Goal: Communication & Community: Answer question/provide support

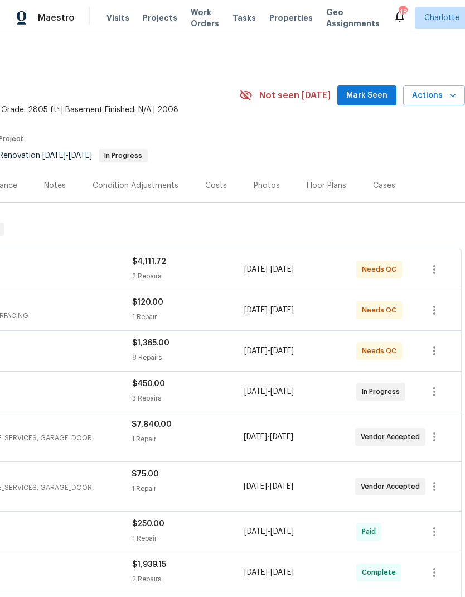
scroll to position [0, 165]
click at [373, 95] on span "Mark Seen" at bounding box center [366, 96] width 41 height 14
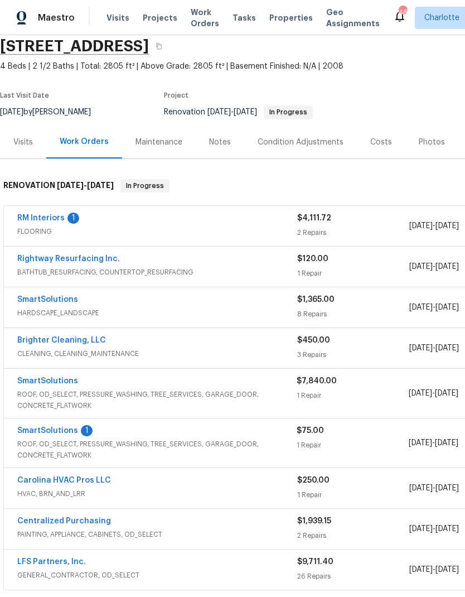
scroll to position [43, 0]
click at [71, 343] on link "Brighter Cleaning, LLC" at bounding box center [61, 341] width 89 height 8
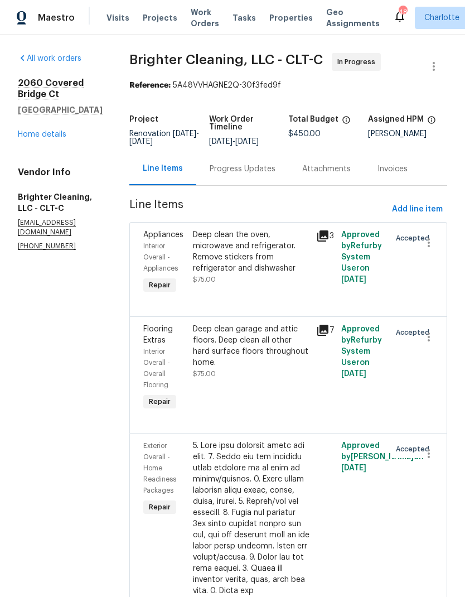
click at [241, 178] on div "Progress Updates" at bounding box center [242, 168] width 93 height 33
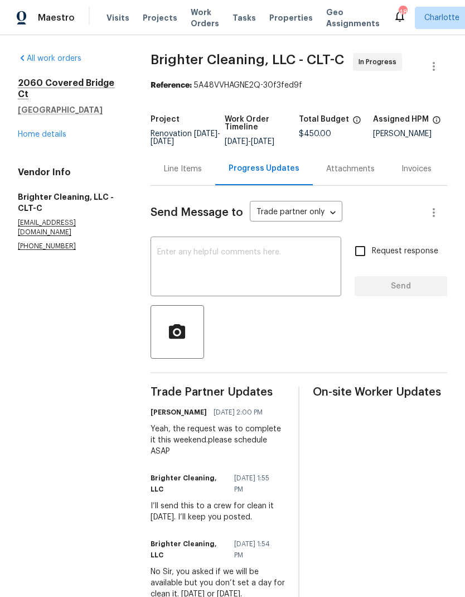
click at [283, 264] on textarea at bounding box center [245, 267] width 177 height 39
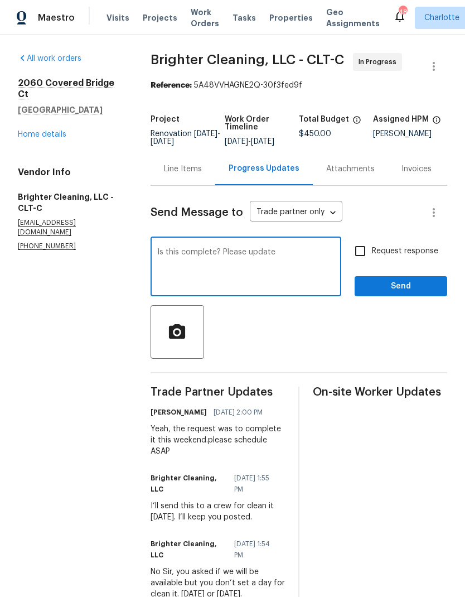
type textarea "Is this complete? Please update"
click at [363, 263] on input "Request response" at bounding box center [360, 250] width 23 height 23
checkbox input "true"
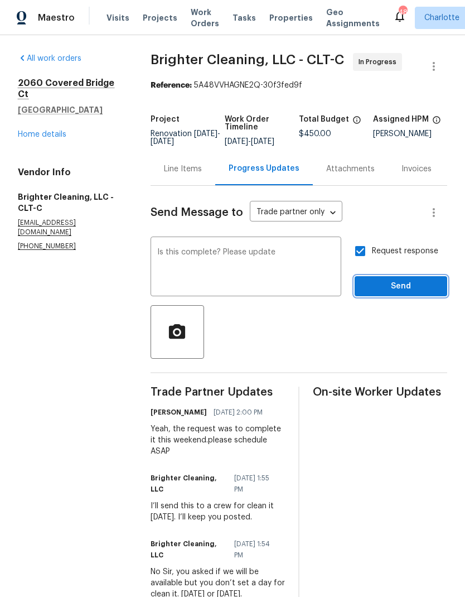
click at [414, 293] on span "Send" at bounding box center [401, 286] width 75 height 14
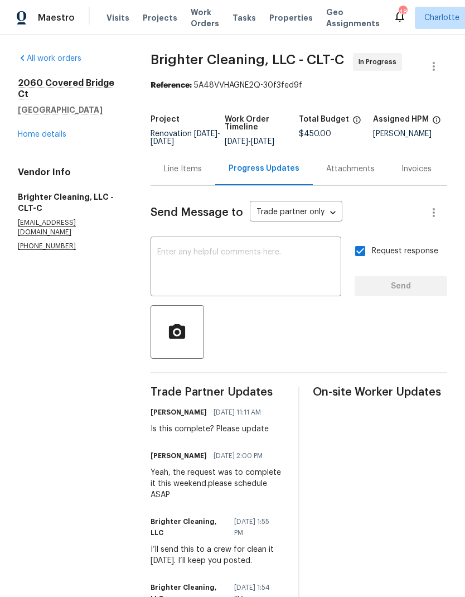
click at [18, 127] on div "[STREET_ADDRESS] Home details" at bounding box center [71, 109] width 106 height 62
click at [18, 126] on div "[STREET_ADDRESS] Home details" at bounding box center [71, 109] width 106 height 62
click at [20, 137] on link "Home details" at bounding box center [42, 135] width 49 height 8
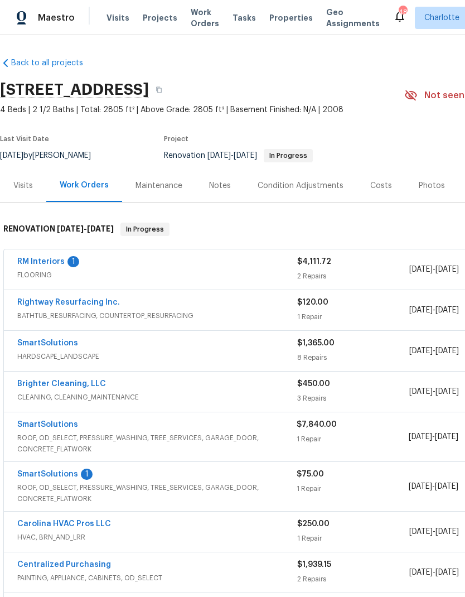
click at [30, 474] on link "SmartSolutions" at bounding box center [47, 474] width 61 height 8
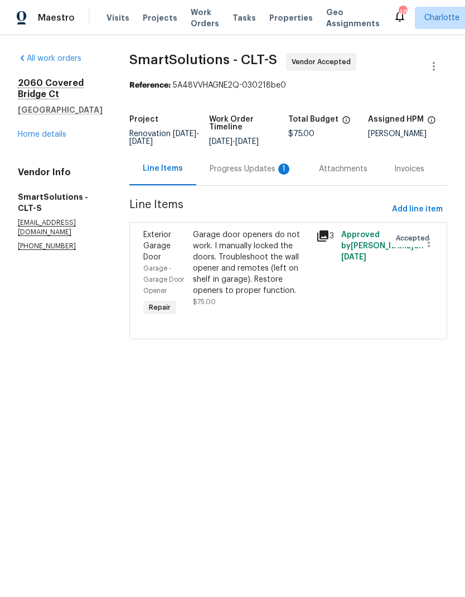
click at [266, 175] on div "Progress Updates 1" at bounding box center [251, 168] width 83 height 11
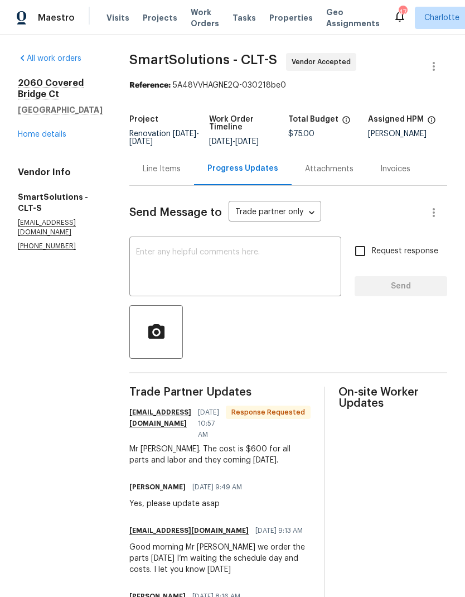
click at [270, 273] on textarea at bounding box center [235, 267] width 199 height 39
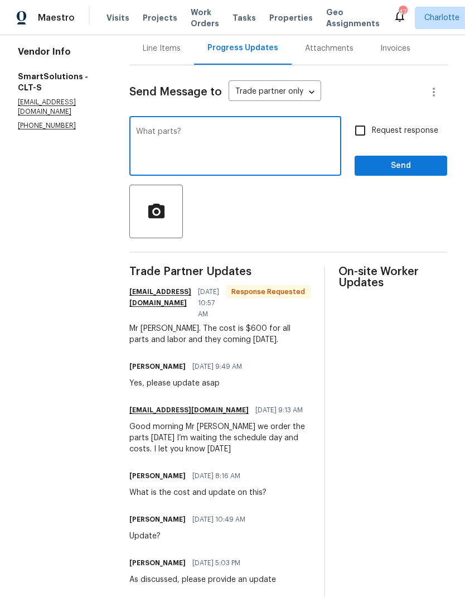
scroll to position [112, 0]
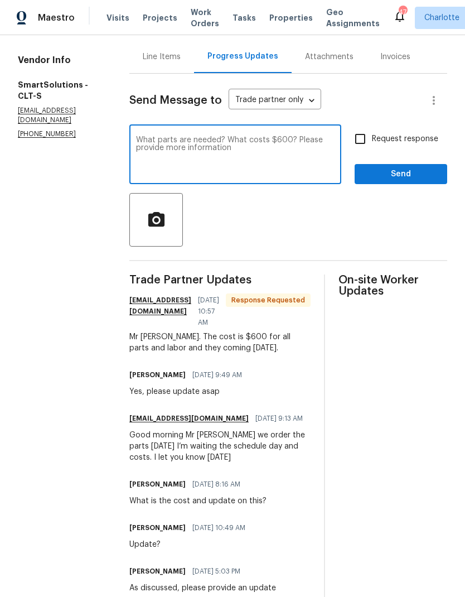
type textarea "What parts are needed? What costs $600? Please provide more information"
click at [356, 151] on input "Request response" at bounding box center [360, 138] width 23 height 23
checkbox input "true"
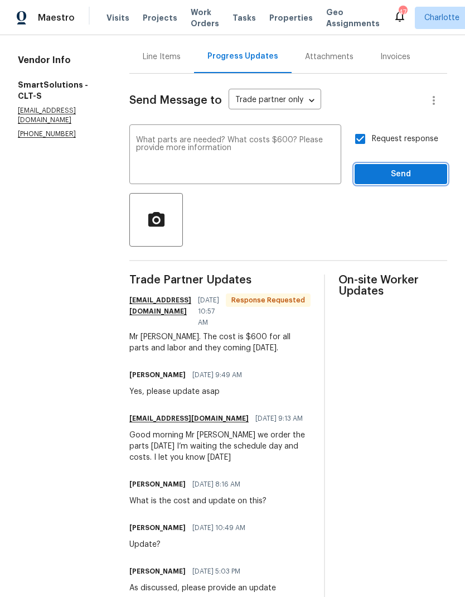
click at [421, 181] on span "Send" at bounding box center [401, 174] width 75 height 14
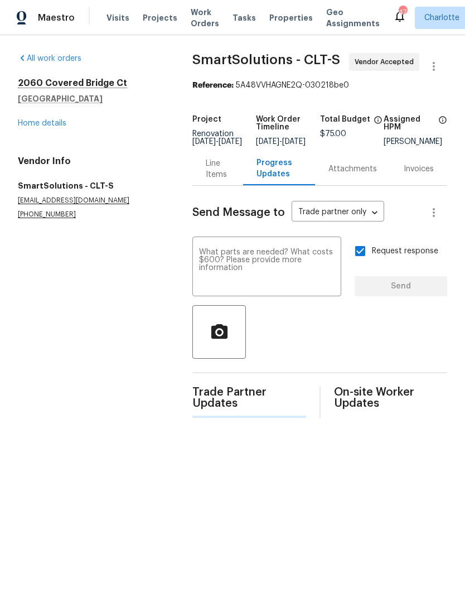
scroll to position [0, 0]
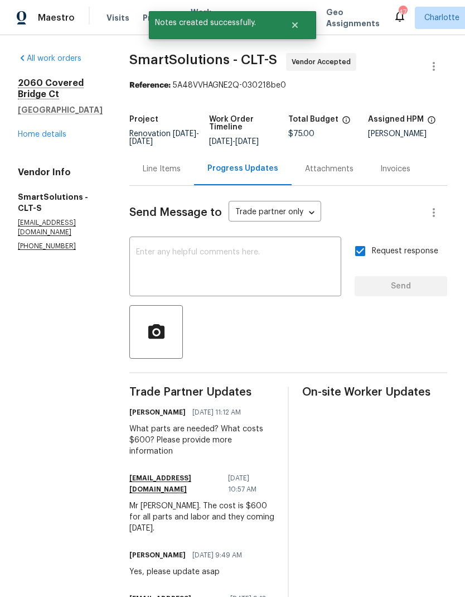
click at [27, 132] on link "Home details" at bounding box center [42, 135] width 49 height 8
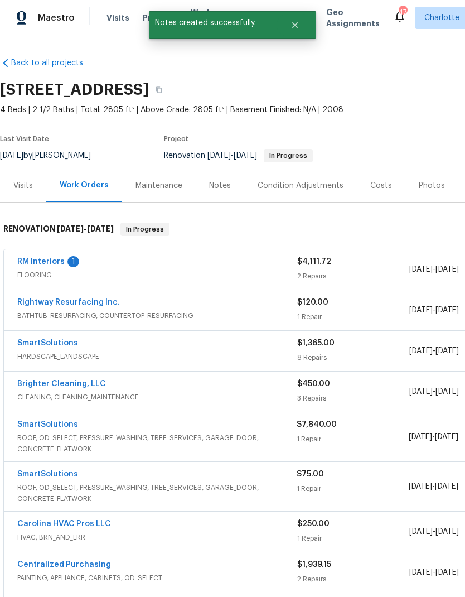
click at [30, 261] on link "RM Interiors" at bounding box center [40, 262] width 47 height 8
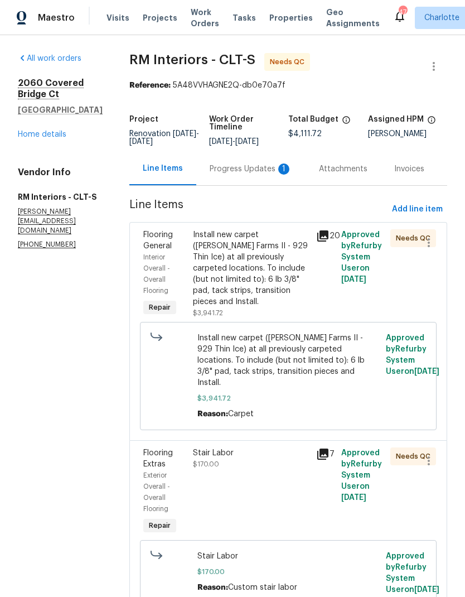
click at [260, 175] on div "Progress Updates 1" at bounding box center [251, 168] width 83 height 11
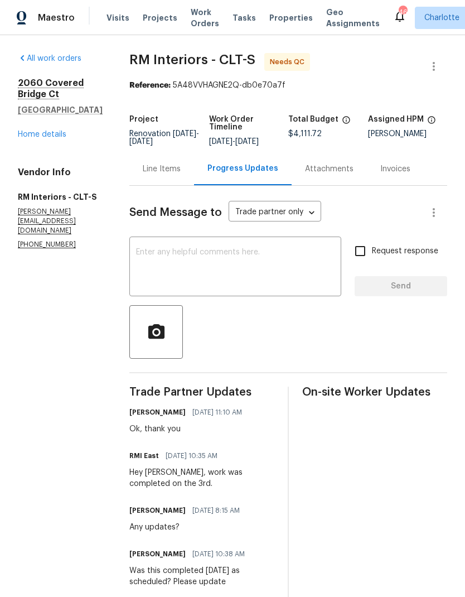
click at [154, 175] on div "Line Items" at bounding box center [162, 168] width 38 height 11
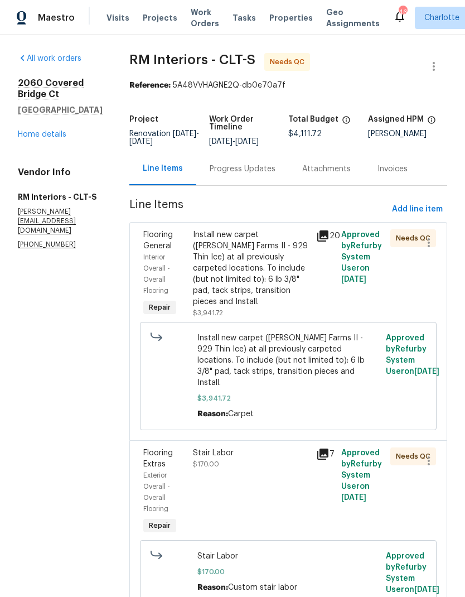
click at [323, 242] on icon at bounding box center [322, 235] width 11 height 11
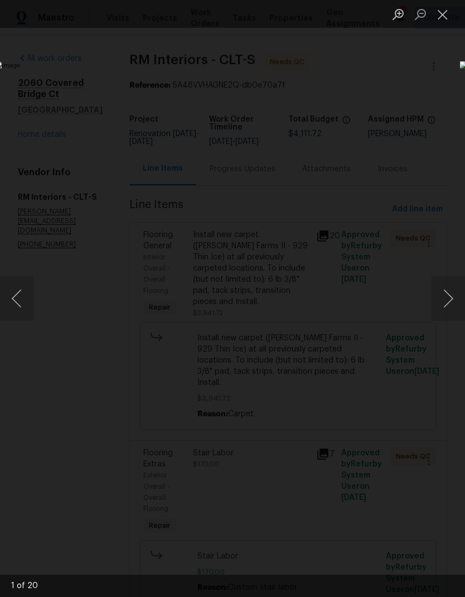
click at [452, 298] on button "Next image" at bounding box center [448, 298] width 33 height 45
click at [459, 293] on button "Next image" at bounding box center [448, 298] width 33 height 45
click at [459, 292] on button "Next image" at bounding box center [448, 298] width 33 height 45
click at [460, 288] on button "Next image" at bounding box center [448, 298] width 33 height 45
click at [461, 287] on button "Next image" at bounding box center [448, 298] width 33 height 45
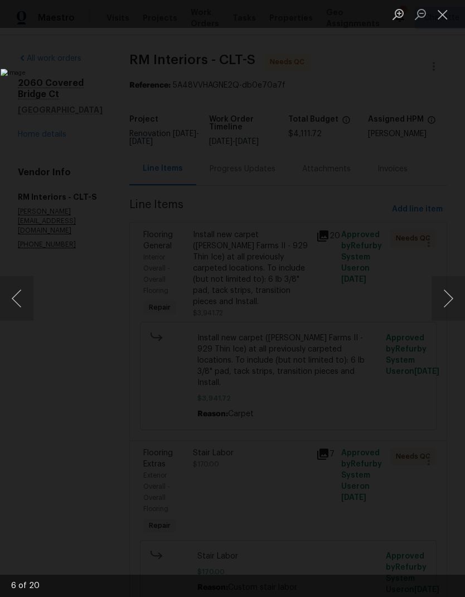
click at [459, 288] on button "Next image" at bounding box center [448, 298] width 33 height 45
click at [459, 287] on button "Next image" at bounding box center [448, 298] width 33 height 45
click at [460, 286] on button "Next image" at bounding box center [448, 298] width 33 height 45
click at [461, 284] on button "Next image" at bounding box center [448, 298] width 33 height 45
click at [460, 284] on button "Next image" at bounding box center [448, 298] width 33 height 45
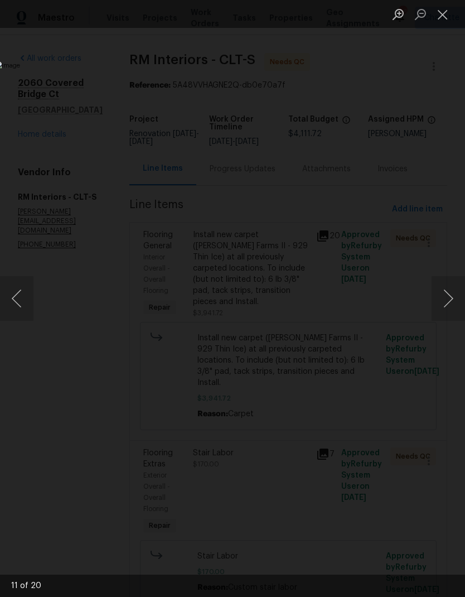
click at [460, 284] on button "Next image" at bounding box center [448, 298] width 33 height 45
click at [460, 287] on button "Next image" at bounding box center [448, 298] width 33 height 45
click at [442, 12] on button "Close lightbox" at bounding box center [443, 14] width 22 height 20
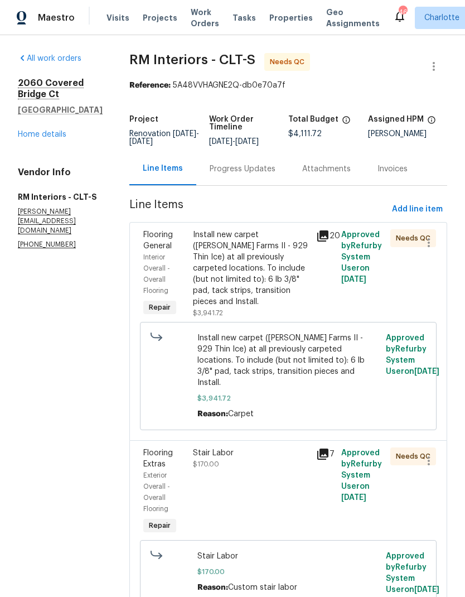
click at [53, 138] on link "Home details" at bounding box center [42, 135] width 49 height 8
